Goal: Task Accomplishment & Management: Manage account settings

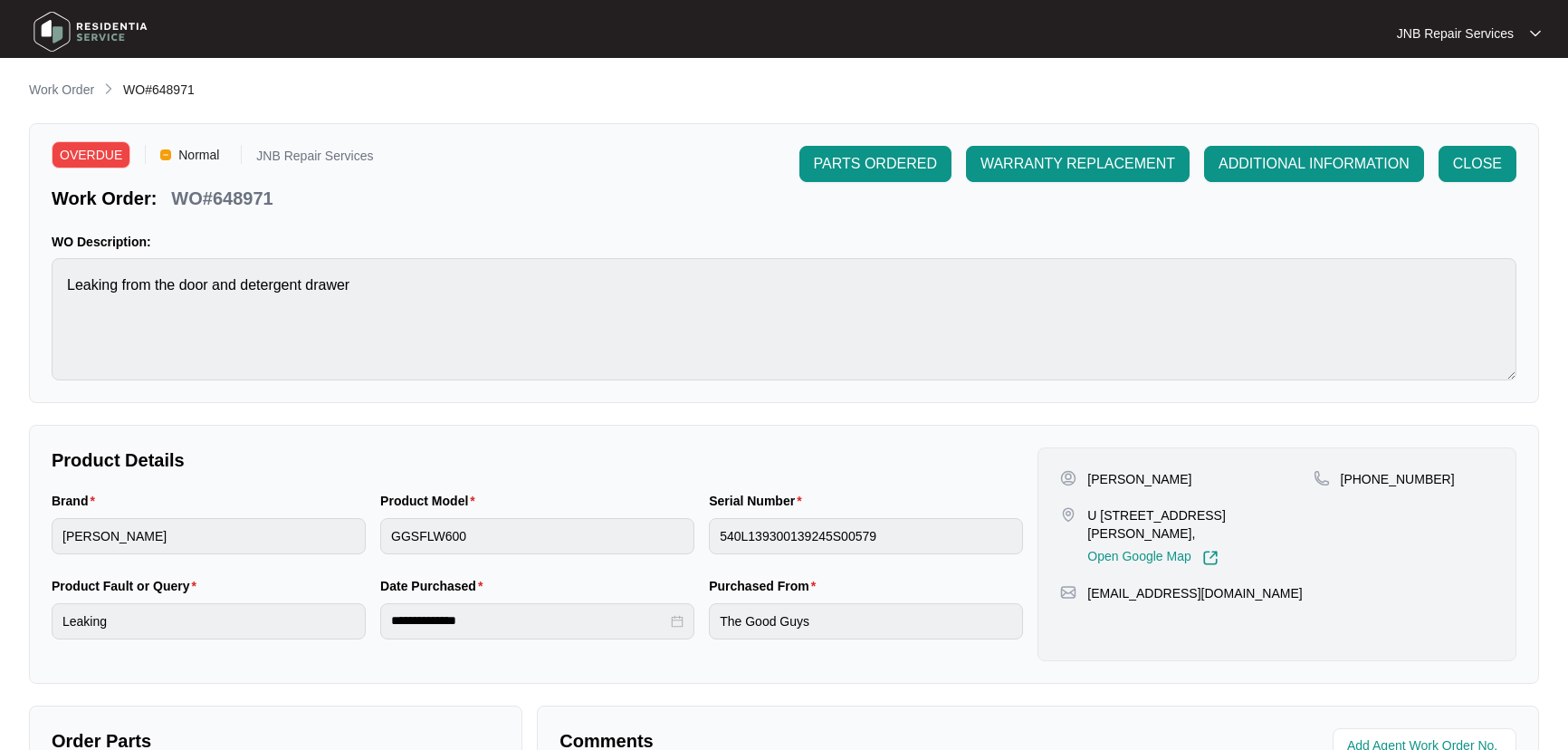
scroll to position [450, 0]
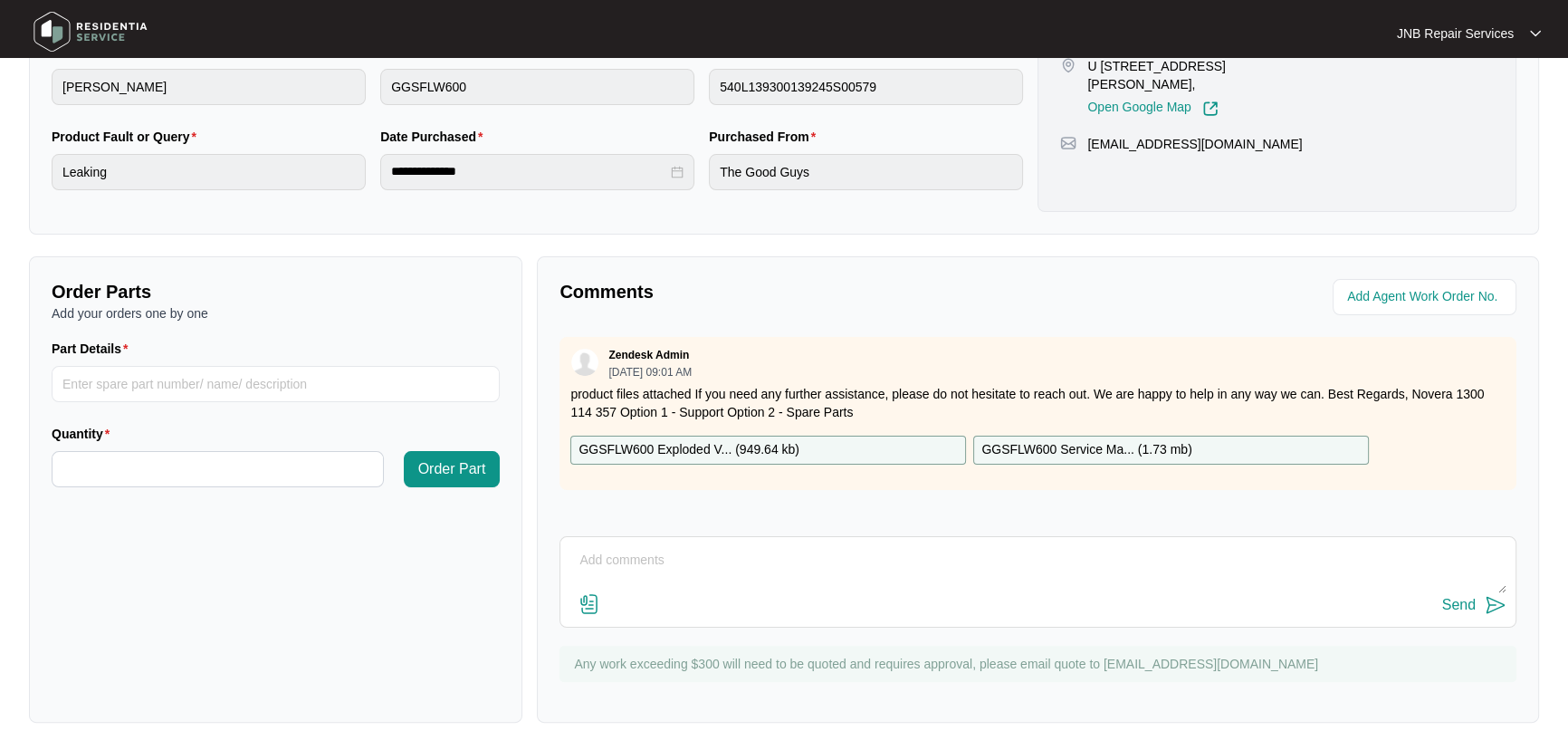
drag, startPoint x: 1046, startPoint y: 555, endPoint x: 1179, endPoint y: 579, distance: 135.1
click at [1049, 556] on textarea at bounding box center [1037, 569] width 937 height 47
type textarea "09/10 tried to contact the customer but no answer, sms left"
click at [1499, 602] on img at bounding box center [1495, 605] width 22 height 22
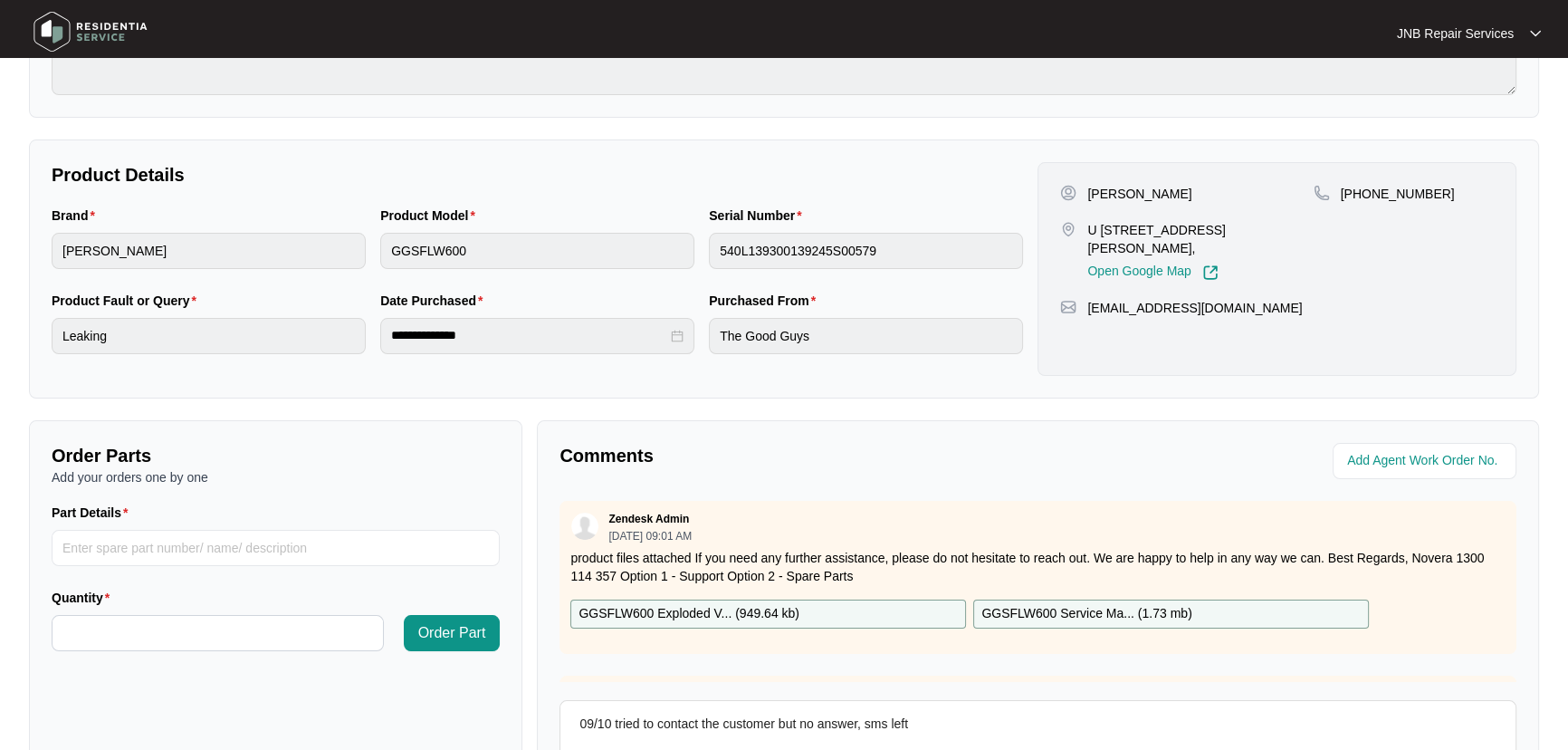
scroll to position [285, 0]
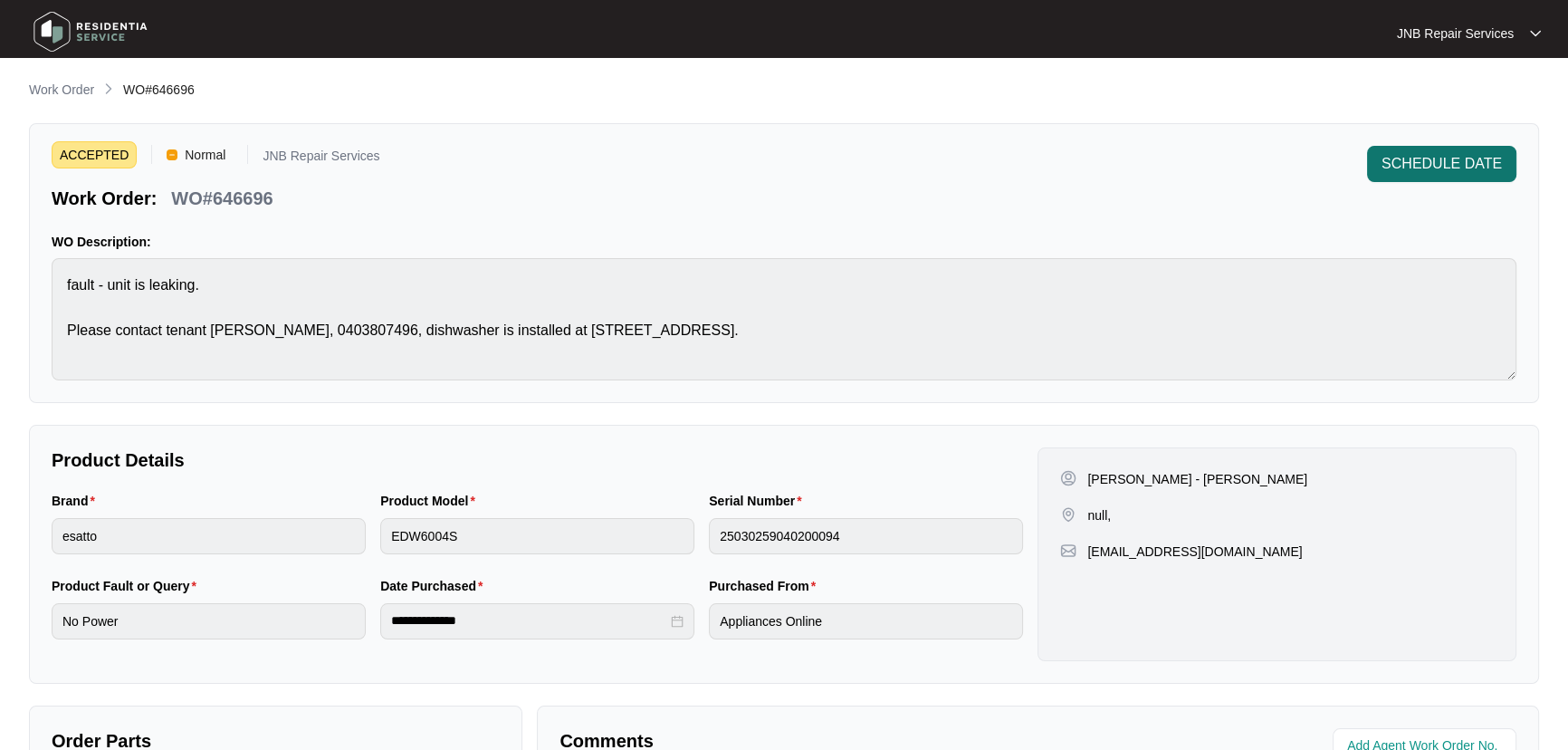
click at [1417, 166] on span "SCHEDULE DATE" at bounding box center [1441, 164] width 121 height 22
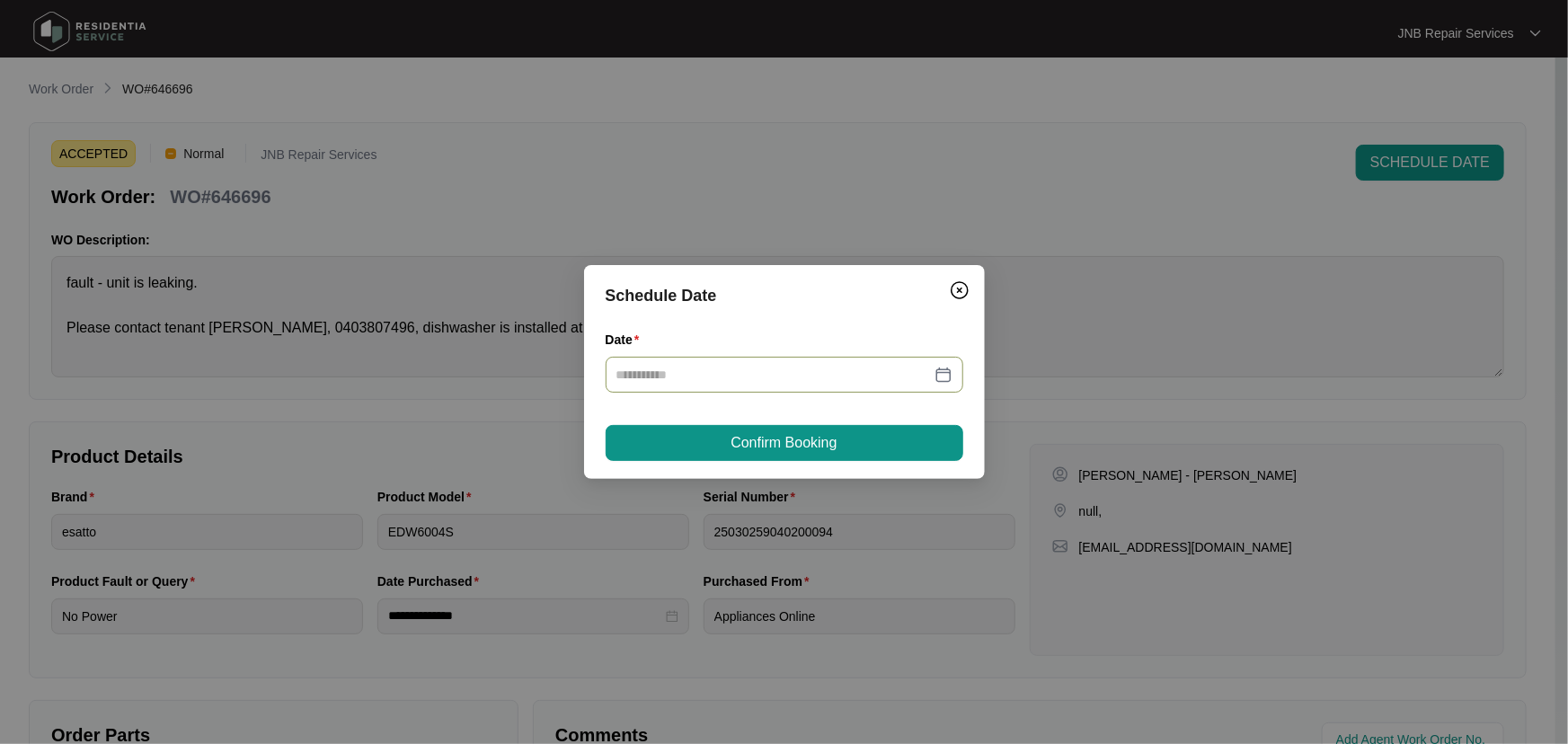
click at [947, 368] on div at bounding box center [784, 375] width 336 height 19
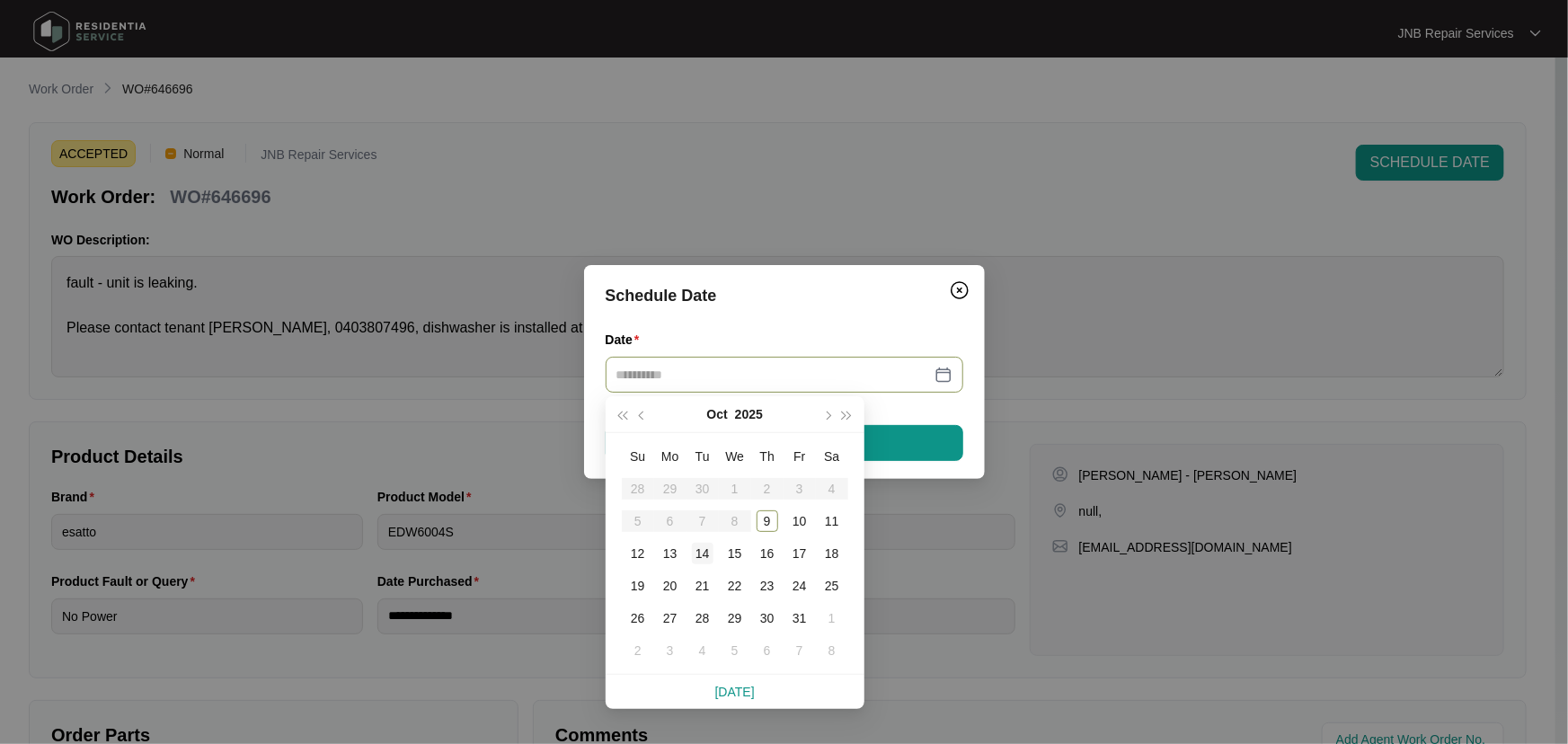
click at [710, 556] on div "14" at bounding box center [703, 553] width 21 height 21
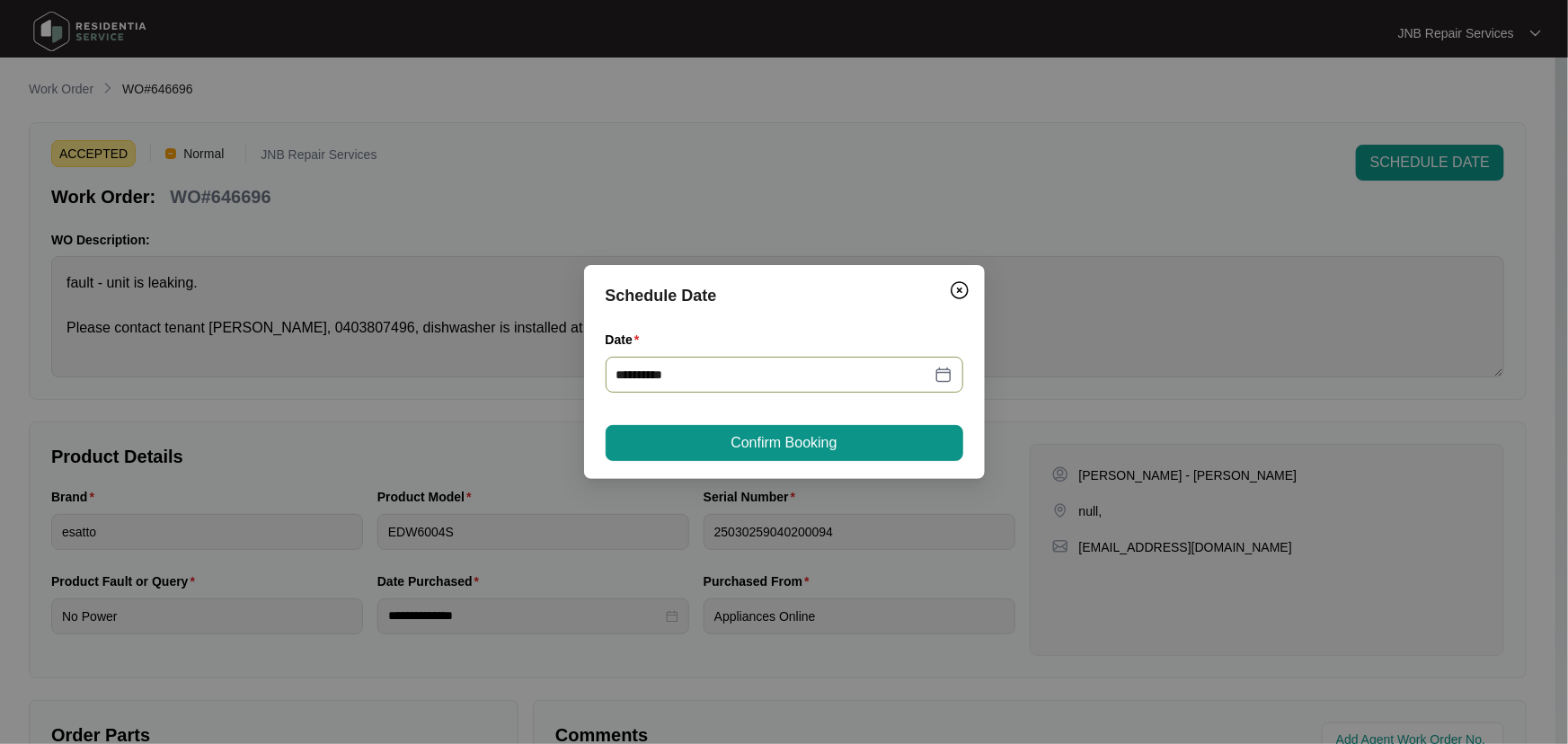
type input "**********"
click at [811, 450] on span "Confirm Booking" at bounding box center [783, 443] width 106 height 21
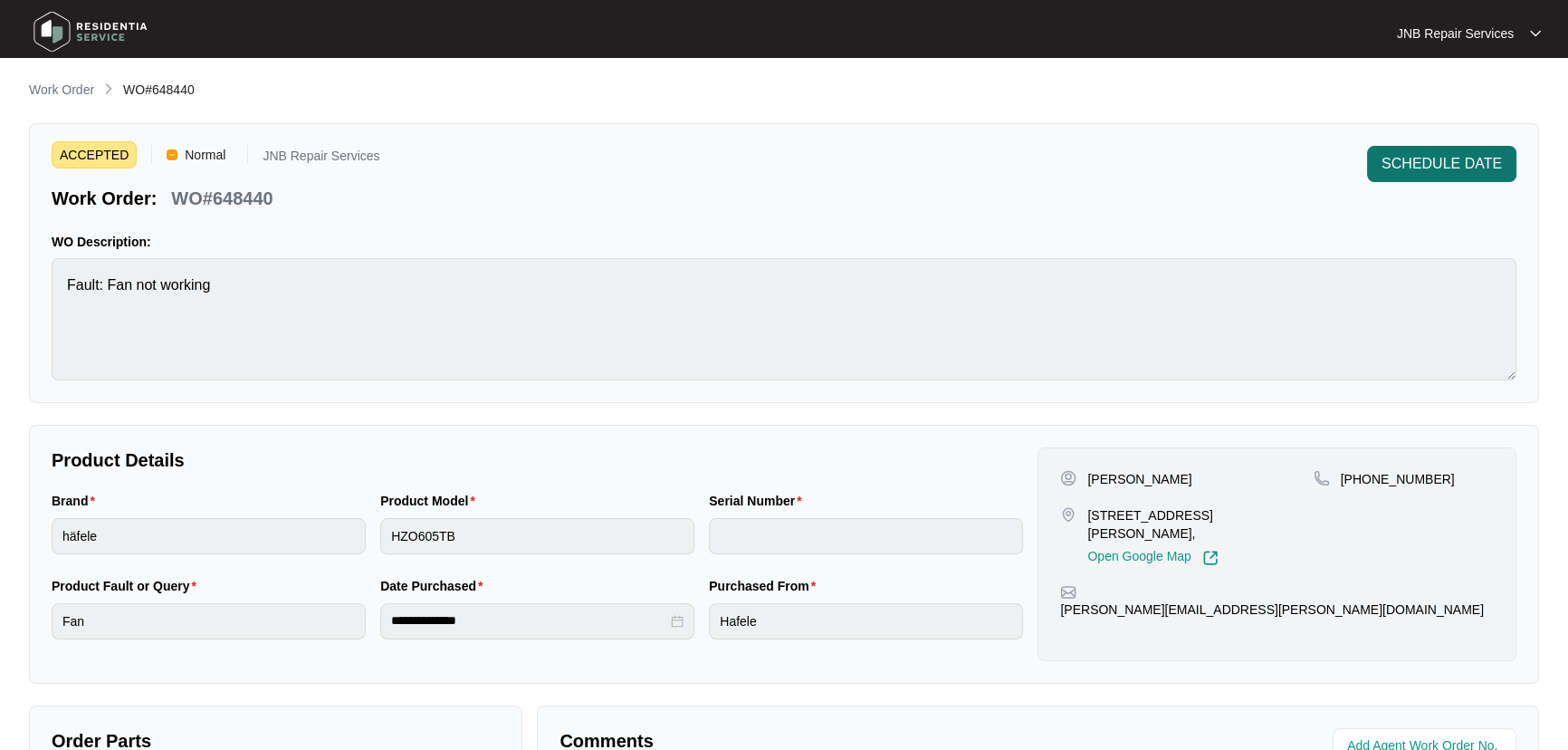
click at [1469, 182] on div "SCHEDULE DATE" at bounding box center [1441, 179] width 149 height 65
click at [1451, 170] on span "SCHEDULE DATE" at bounding box center [1441, 164] width 121 height 22
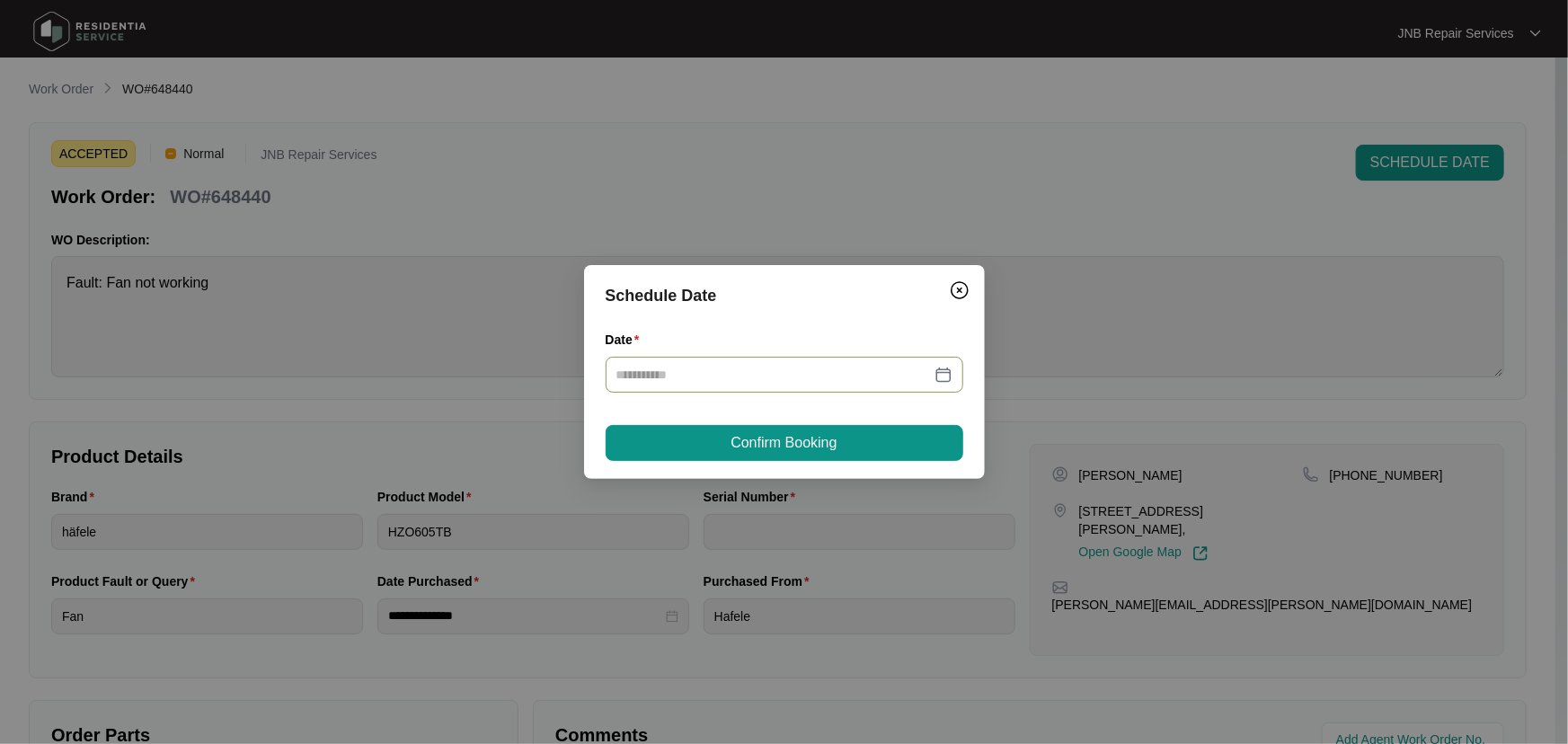
click at [952, 369] on div at bounding box center [784, 375] width 336 height 19
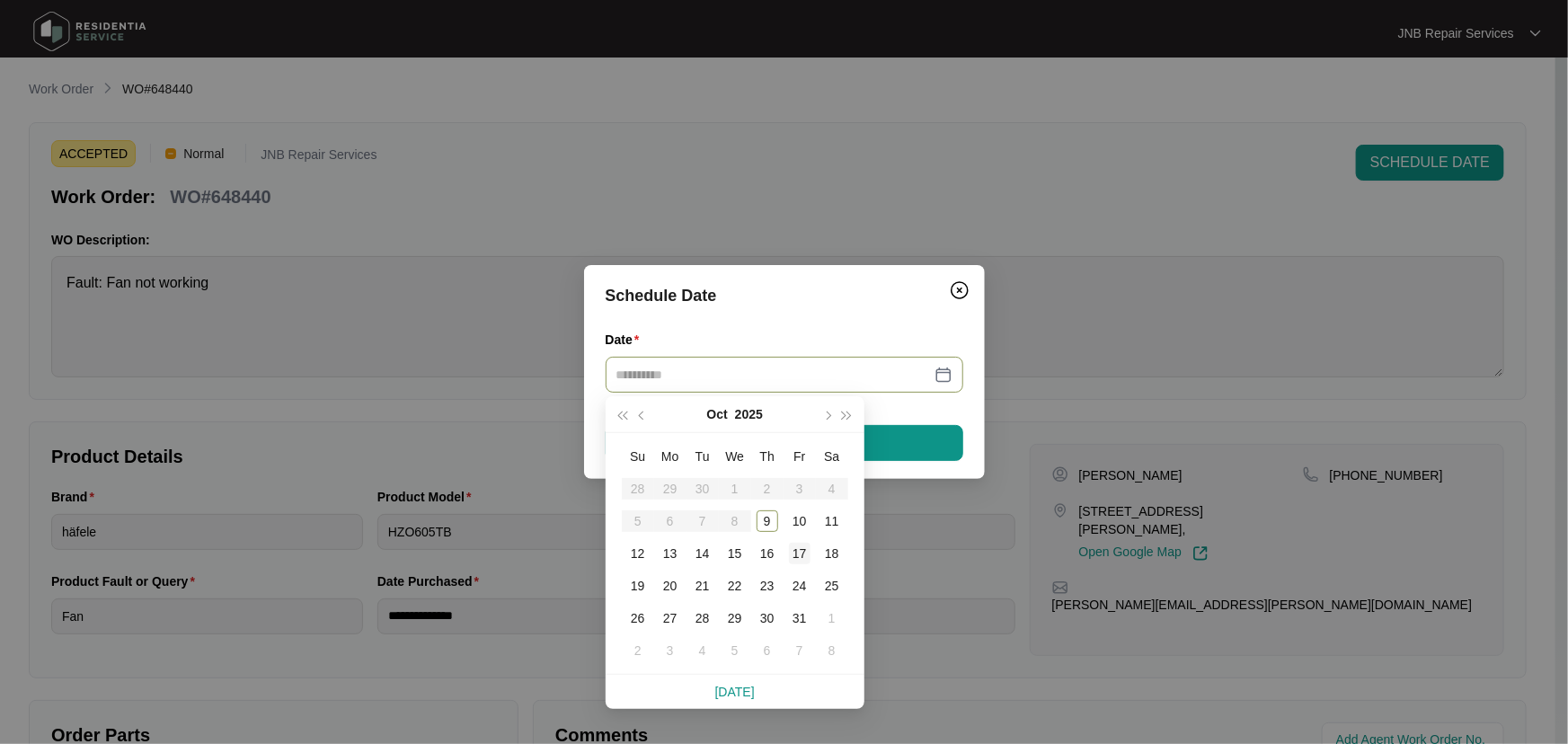
click at [803, 556] on div "17" at bounding box center [800, 553] width 21 height 21
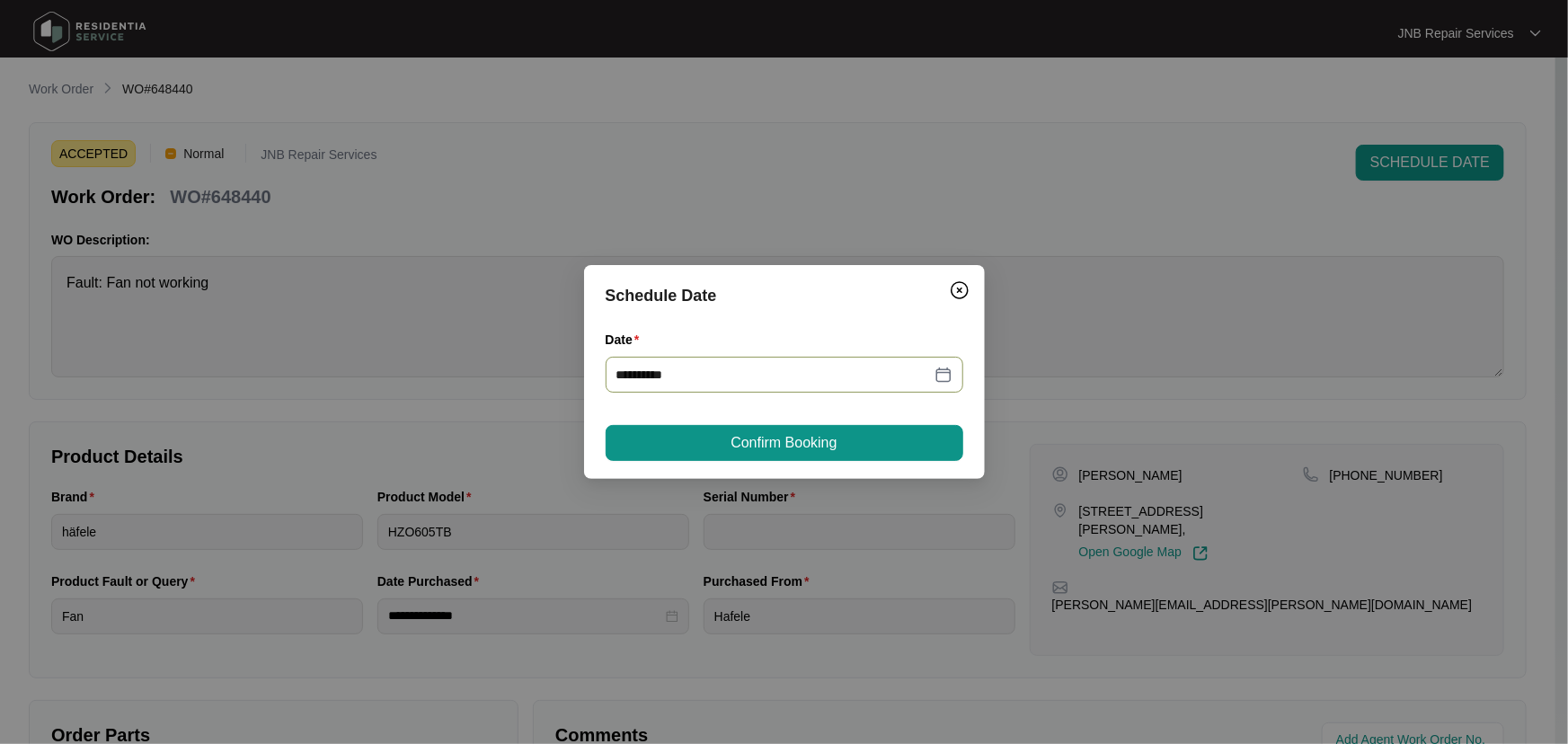
type input "**********"
click at [805, 452] on span "Confirm Booking" at bounding box center [783, 443] width 106 height 21
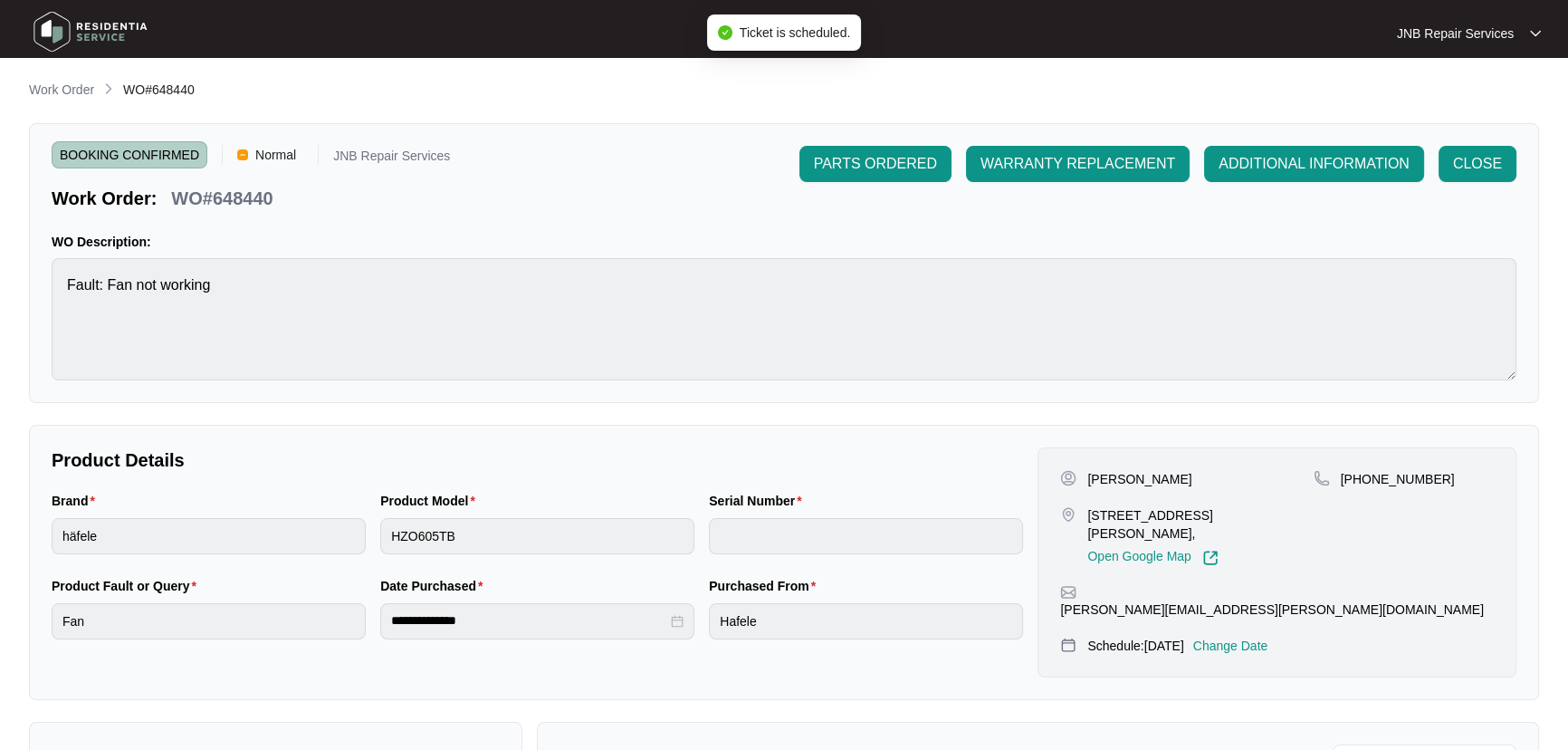
click at [573, 229] on div "BOOKING CONFIRMED Normal JNB Repair Services Work Order: WO#648440 PARTS ORDERE…" at bounding box center [784, 262] width 1510 height 280
